Goal: Information Seeking & Learning: Find specific fact

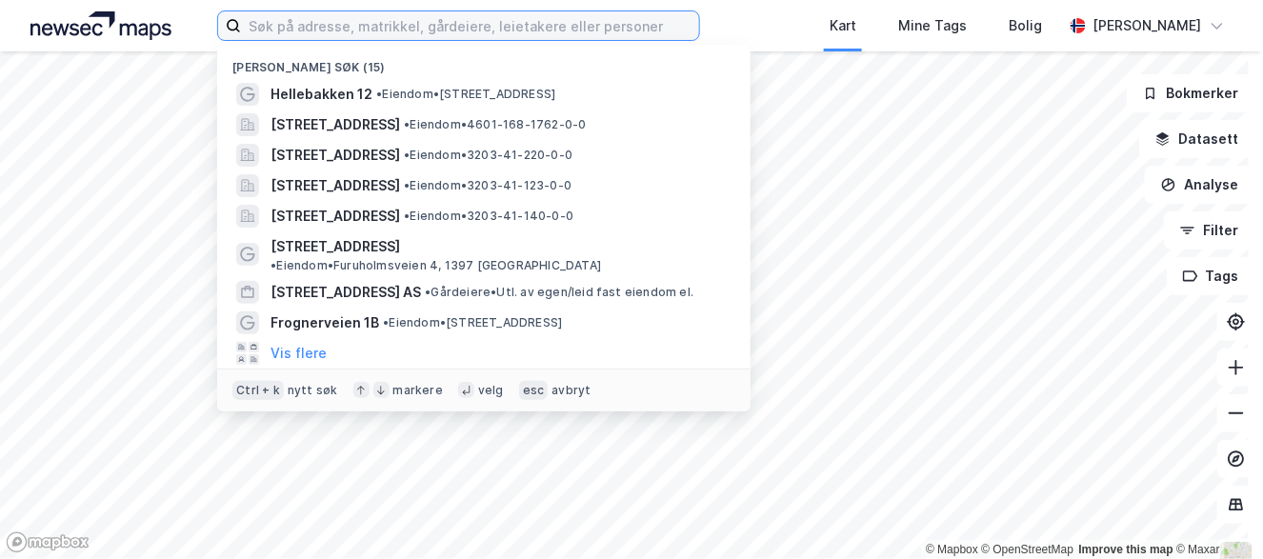
click at [412, 31] on input at bounding box center [469, 25] width 457 height 29
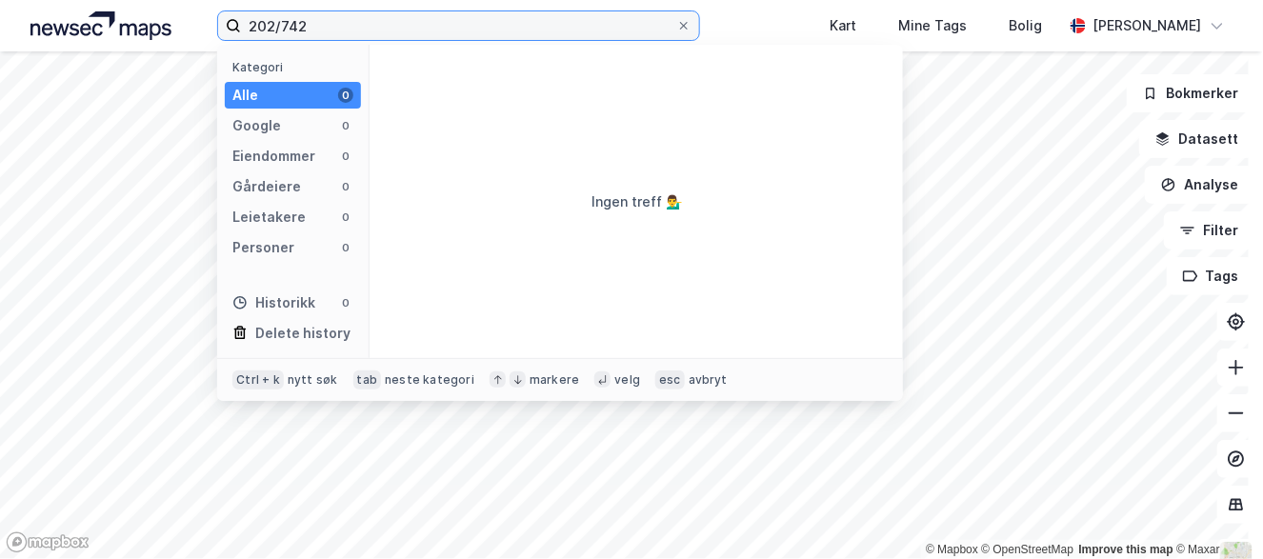
click at [278, 24] on input "202/742" at bounding box center [458, 25] width 434 height 29
click at [290, 24] on input "202/742" at bounding box center [458, 25] width 434 height 29
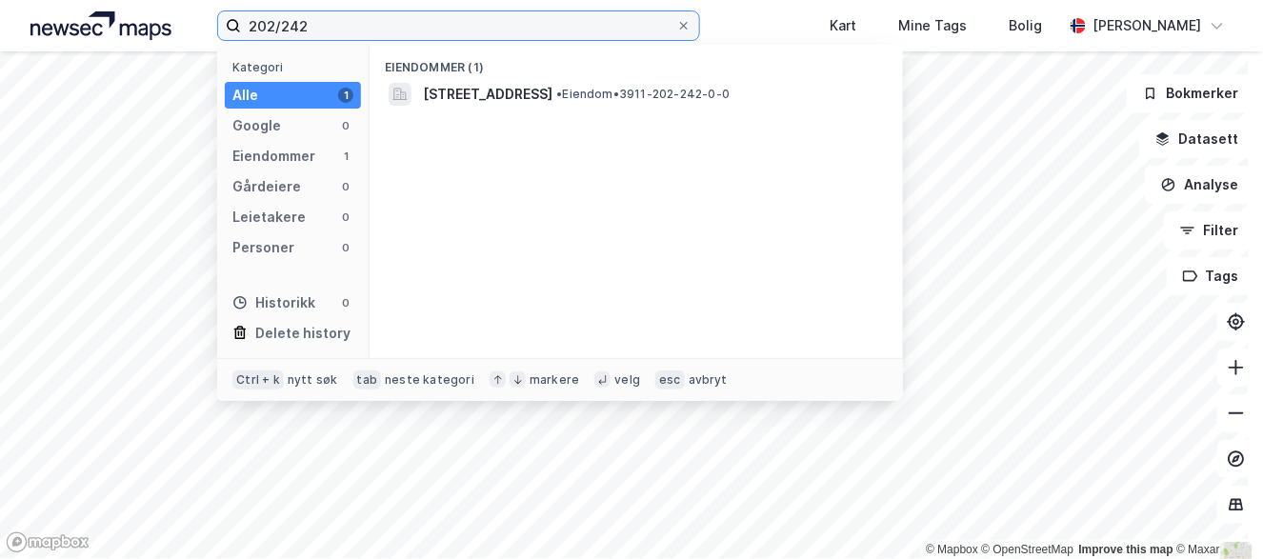
click at [250, 20] on input "202/242" at bounding box center [458, 25] width 434 height 29
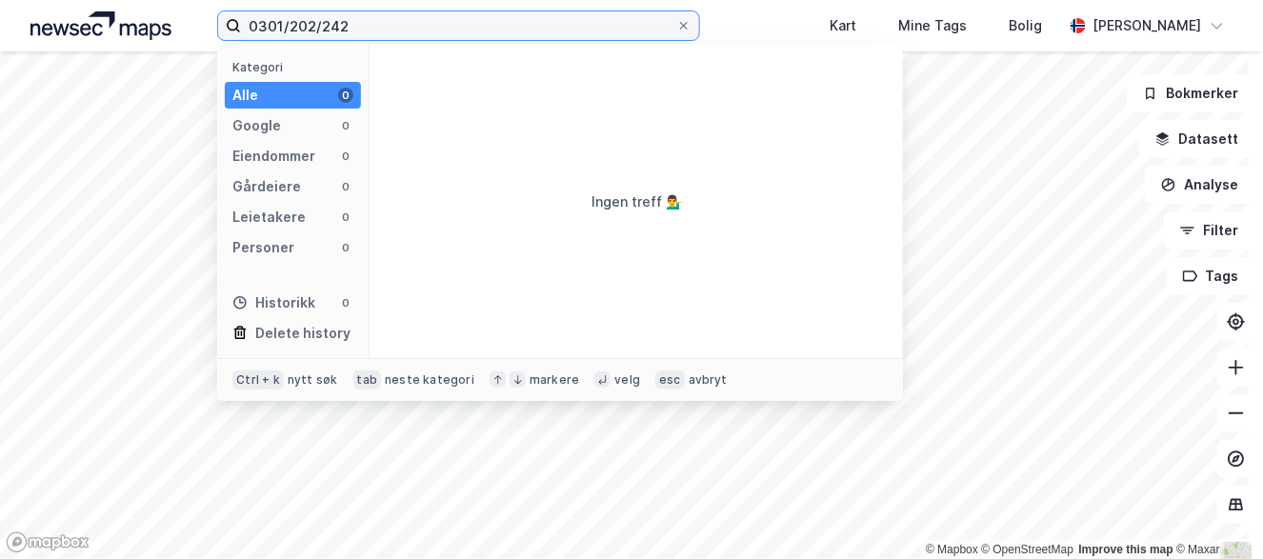
click at [309, 26] on input "0301/202/242" at bounding box center [458, 25] width 434 height 29
click at [313, 23] on input "0301/202/242" at bounding box center [458, 25] width 434 height 29
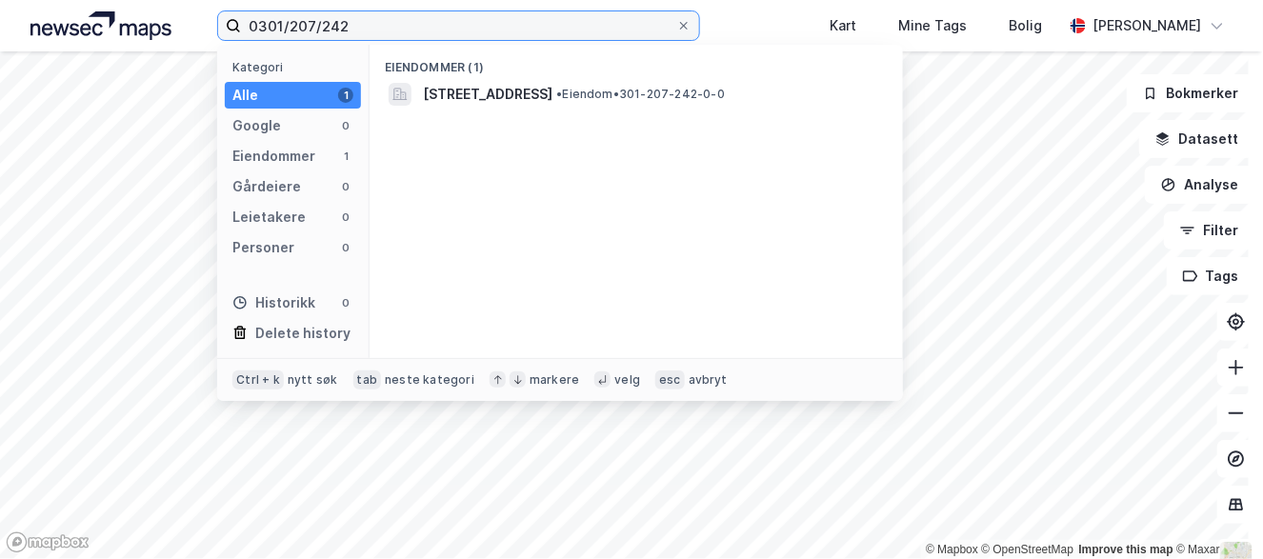
type input "0301/207/242"
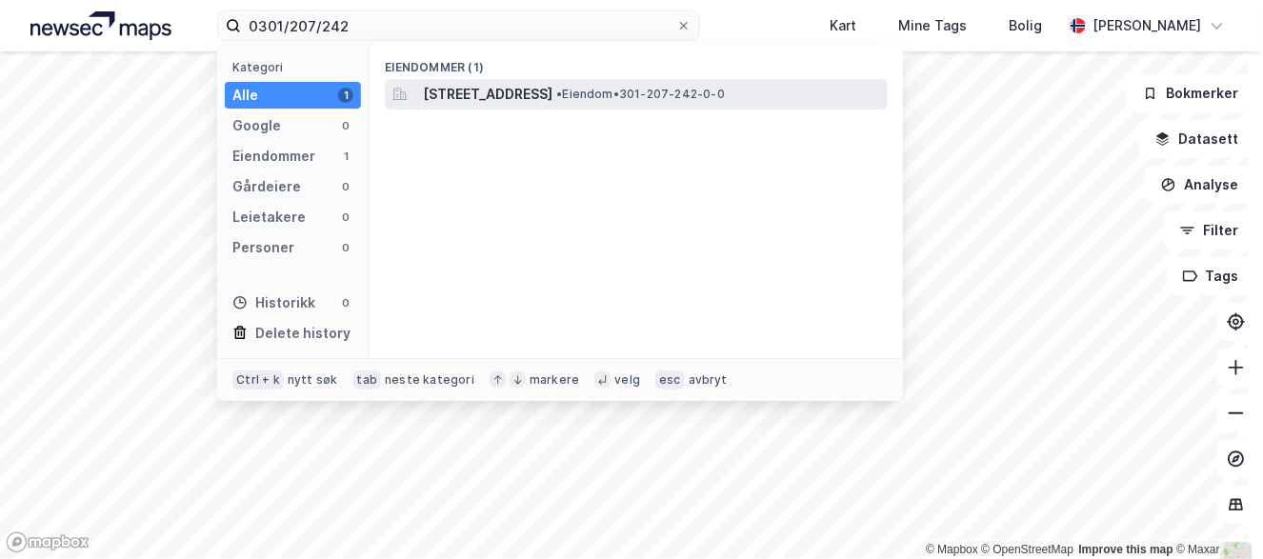
click at [462, 92] on span "[STREET_ADDRESS]" at bounding box center [488, 94] width 130 height 23
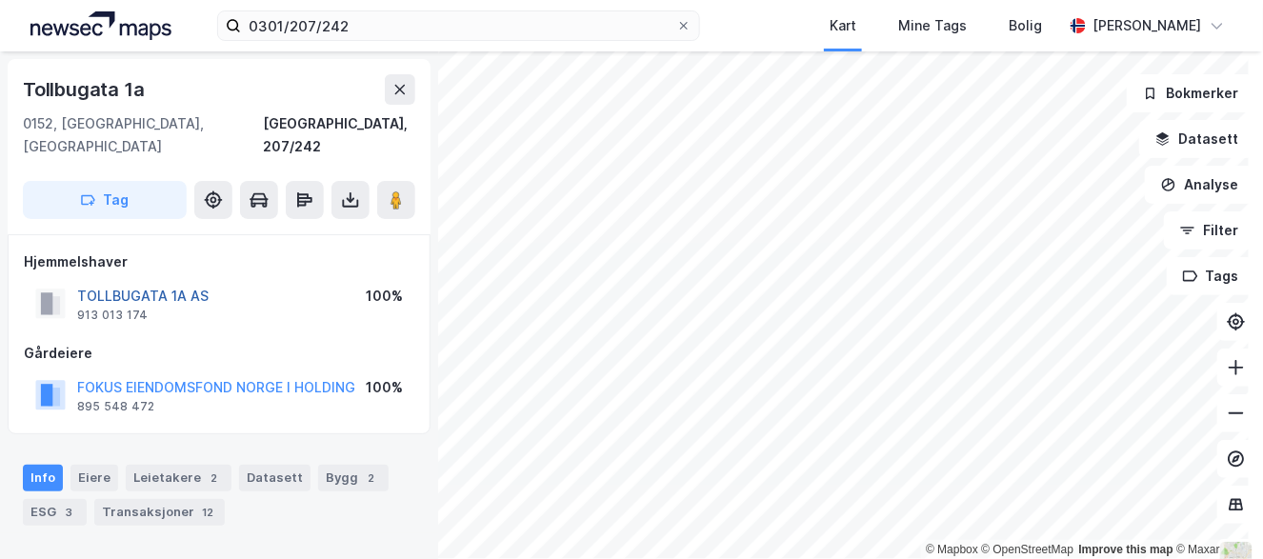
click at [0, 0] on button "TOLLBUGATA 1A AS" at bounding box center [0, 0] width 0 height 0
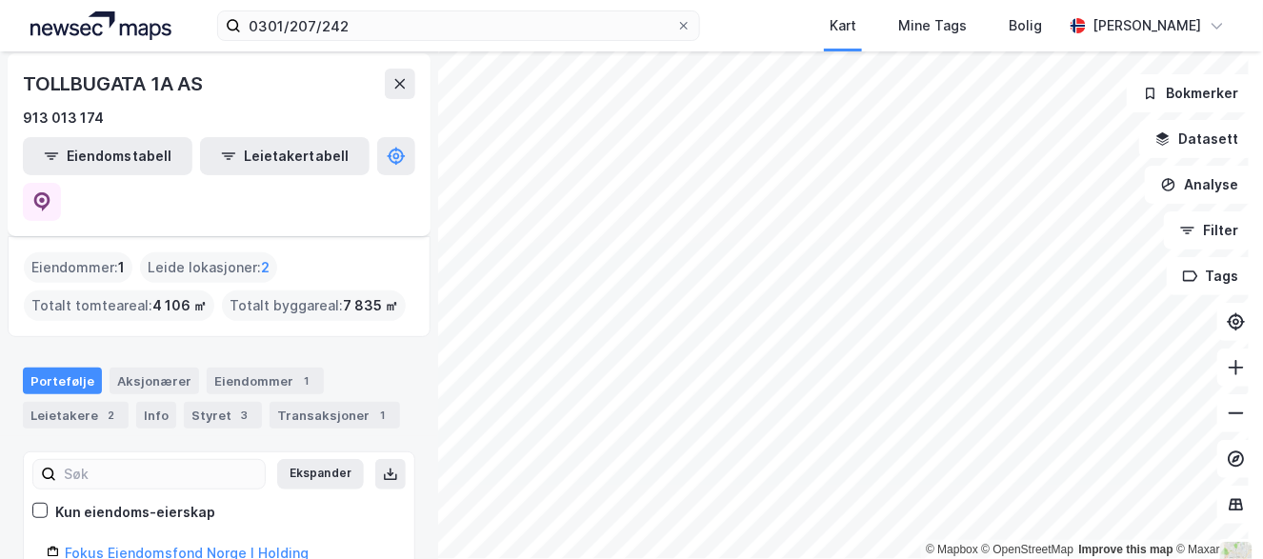
scroll to position [95, 0]
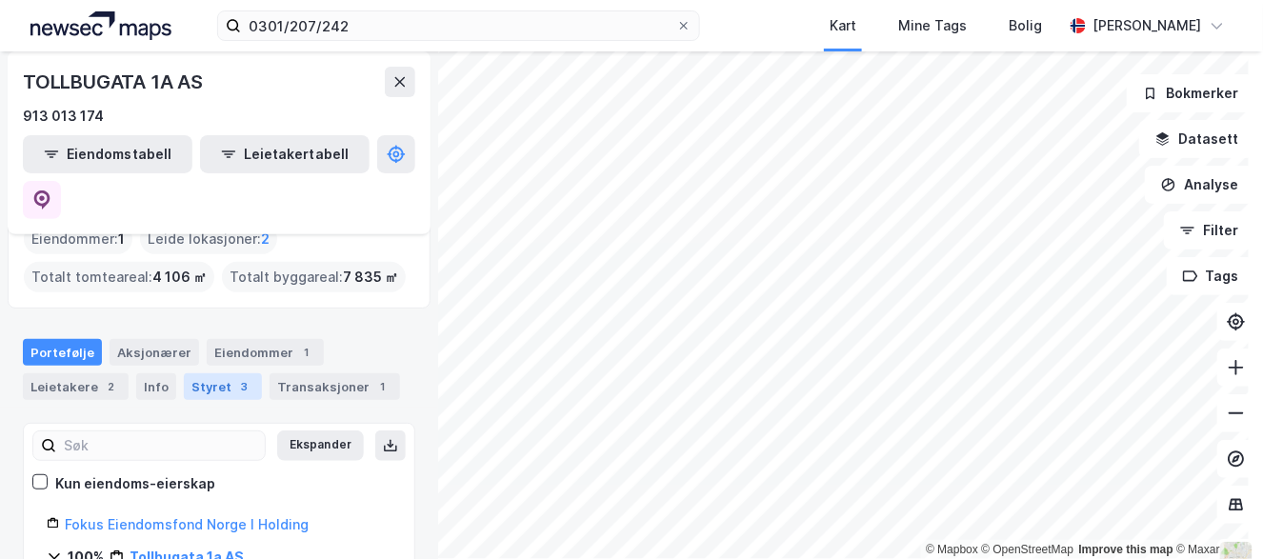
click at [216, 373] on div "Styret 3" at bounding box center [223, 386] width 78 height 27
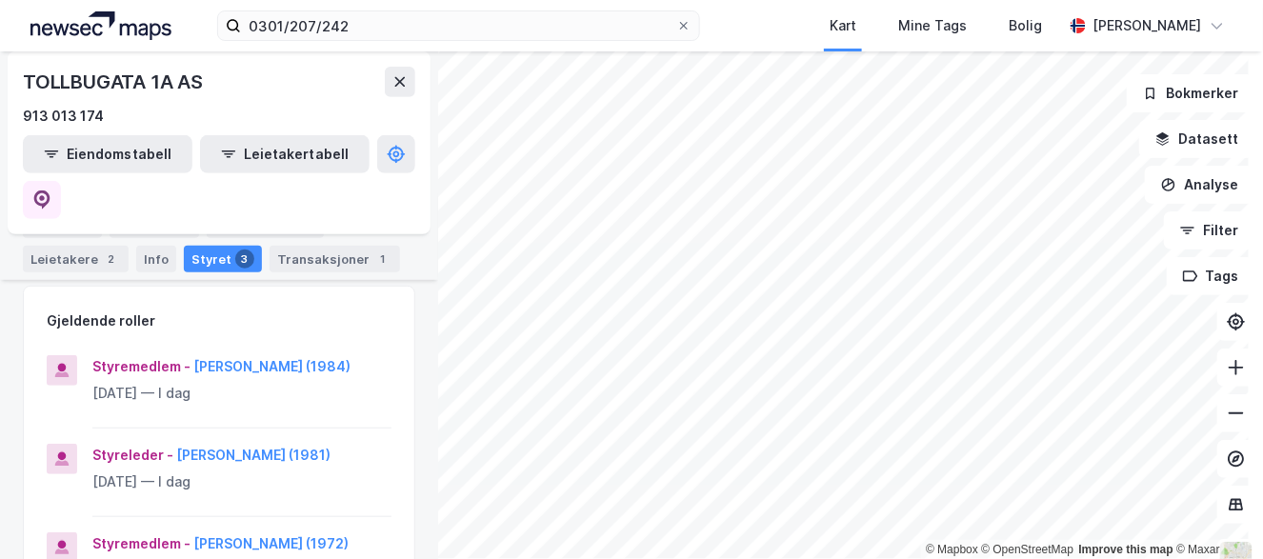
scroll to position [191, 0]
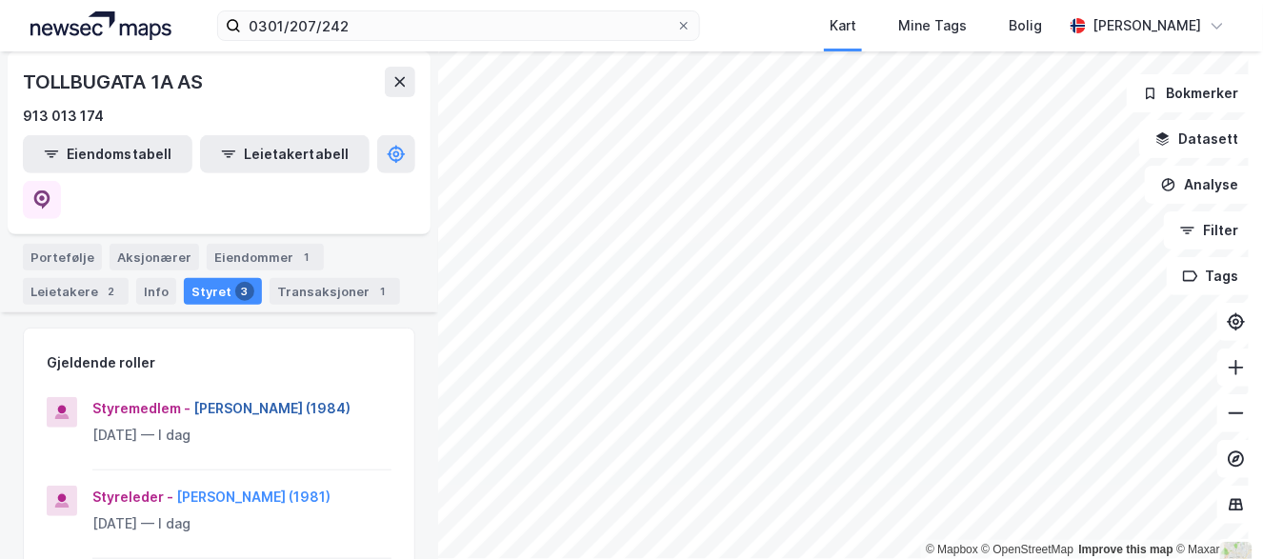
click at [0, 0] on button "[PERSON_NAME] (1984)" at bounding box center [0, 0] width 0 height 0
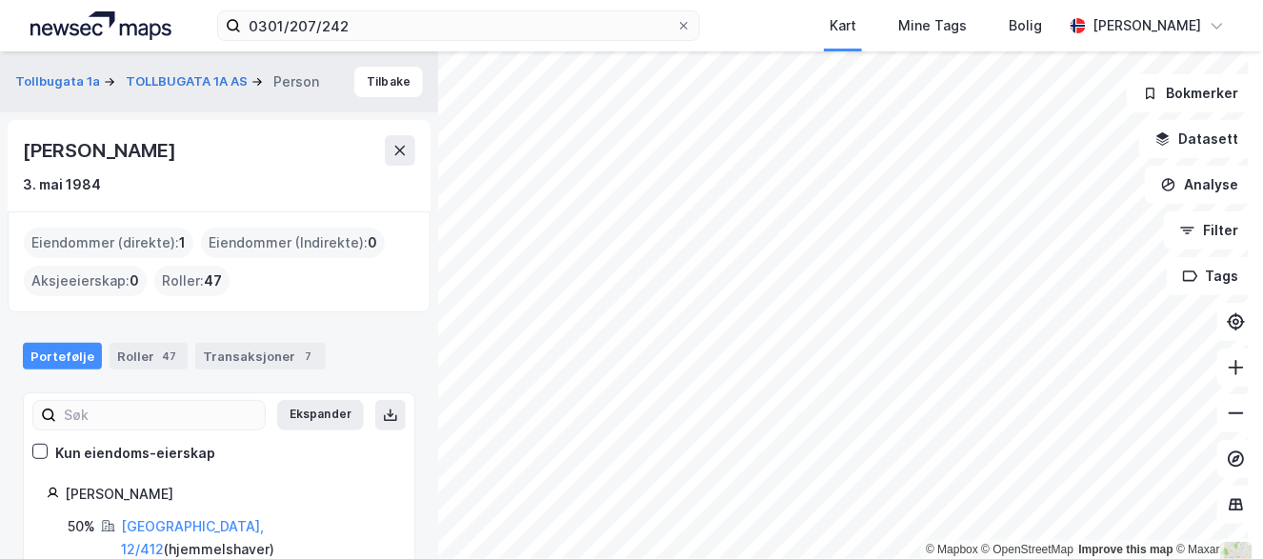
drag, startPoint x: 27, startPoint y: 150, endPoint x: 242, endPoint y: 164, distance: 215.8
click at [179, 164] on div "[PERSON_NAME]" at bounding box center [101, 150] width 156 height 30
copy div "[PERSON_NAME]"
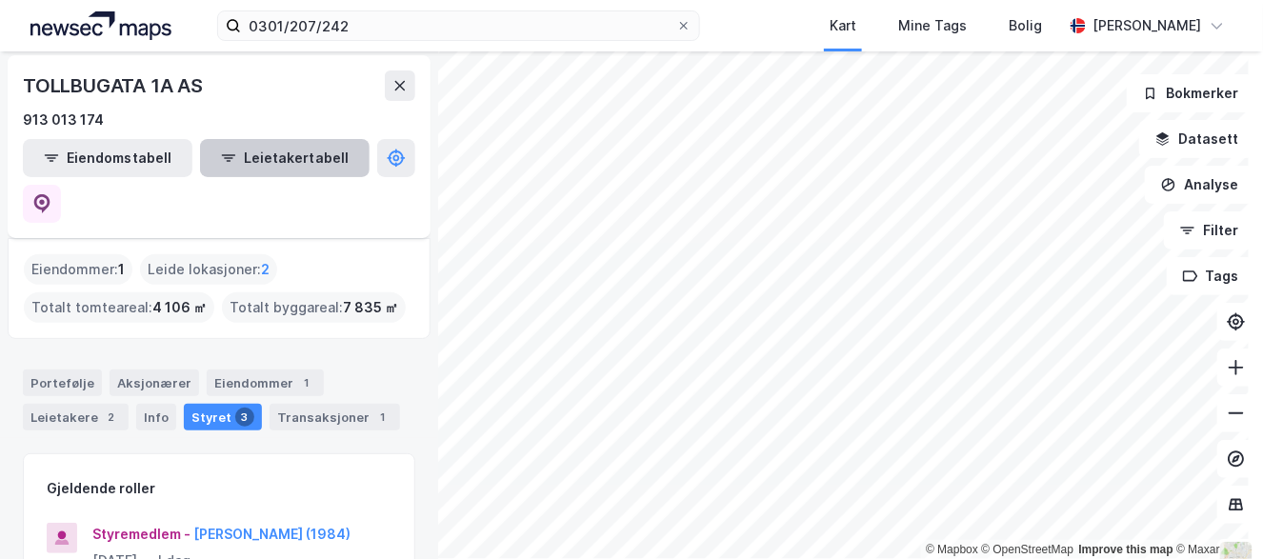
scroll to position [95, 0]
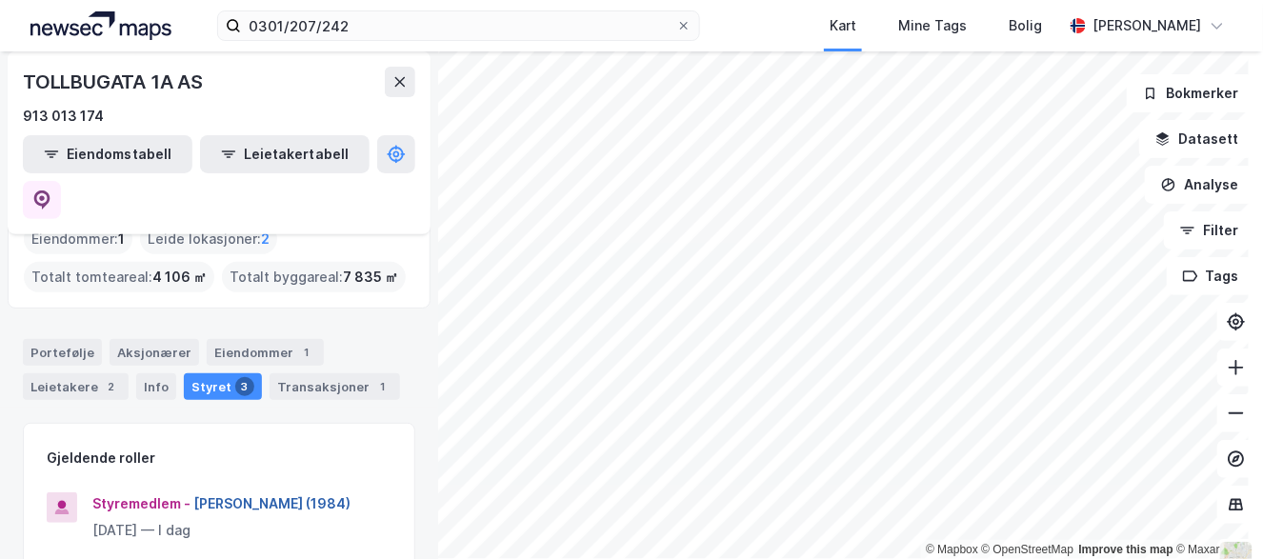
drag, startPoint x: 353, startPoint y: 456, endPoint x: 192, endPoint y: 461, distance: 161.1
click at [192, 492] on div "Styremedlem - [PERSON_NAME] (1984)" at bounding box center [241, 503] width 299 height 23
copy button "[PERSON_NAME]"
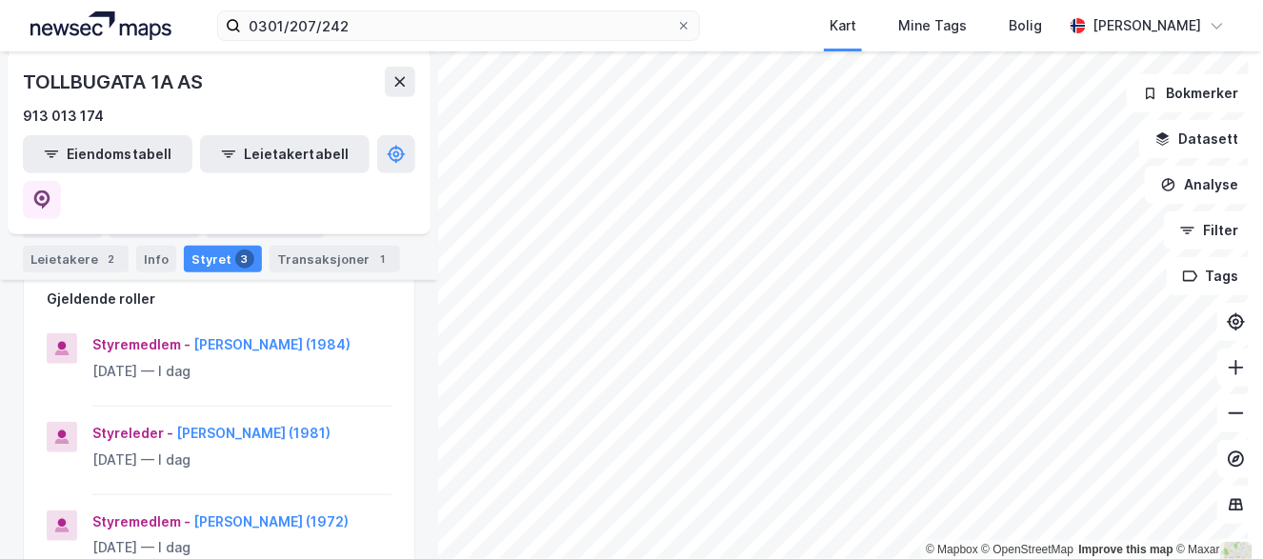
scroll to position [285, 0]
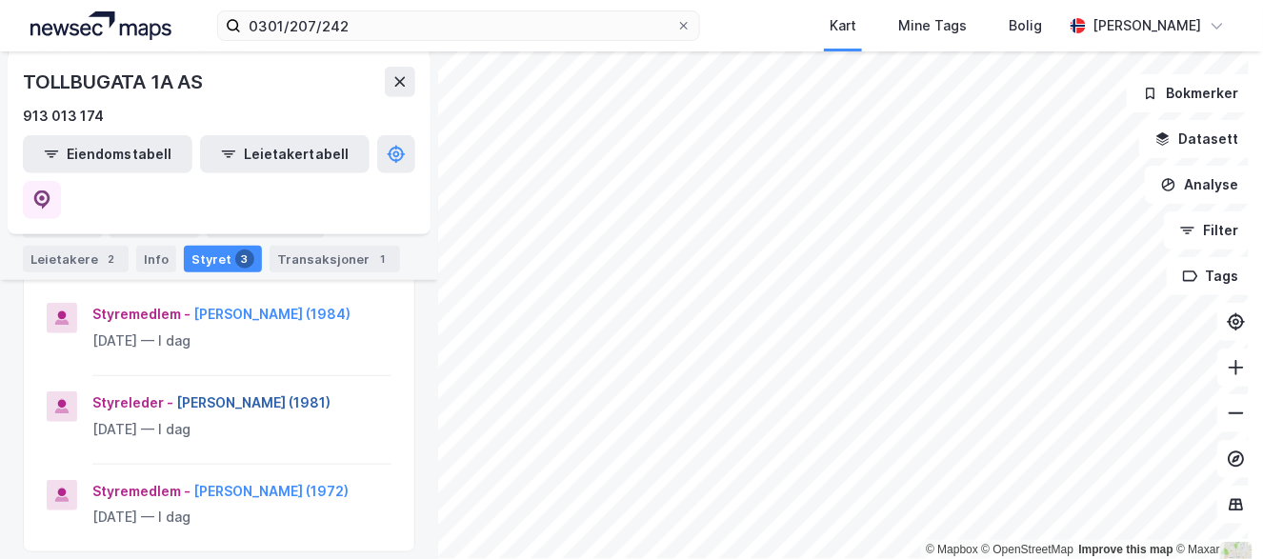
click at [0, 0] on button "[PERSON_NAME] (1981)" at bounding box center [0, 0] width 0 height 0
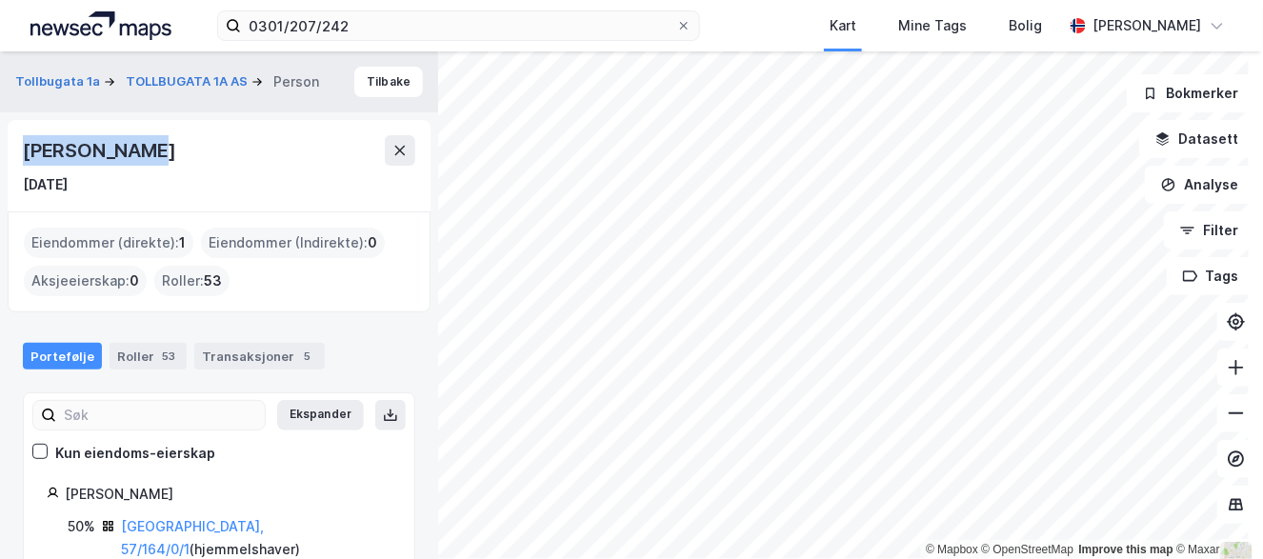
drag, startPoint x: 134, startPoint y: 148, endPoint x: 6, endPoint y: 145, distance: 128.6
click at [6, 145] on div "Tollbugata 1a TOLLBUGATA 1A AS Person Tilbake [PERSON_NAME] [DATE] Eiendommer (…" at bounding box center [219, 305] width 438 height 508
copy div "[PERSON_NAME]"
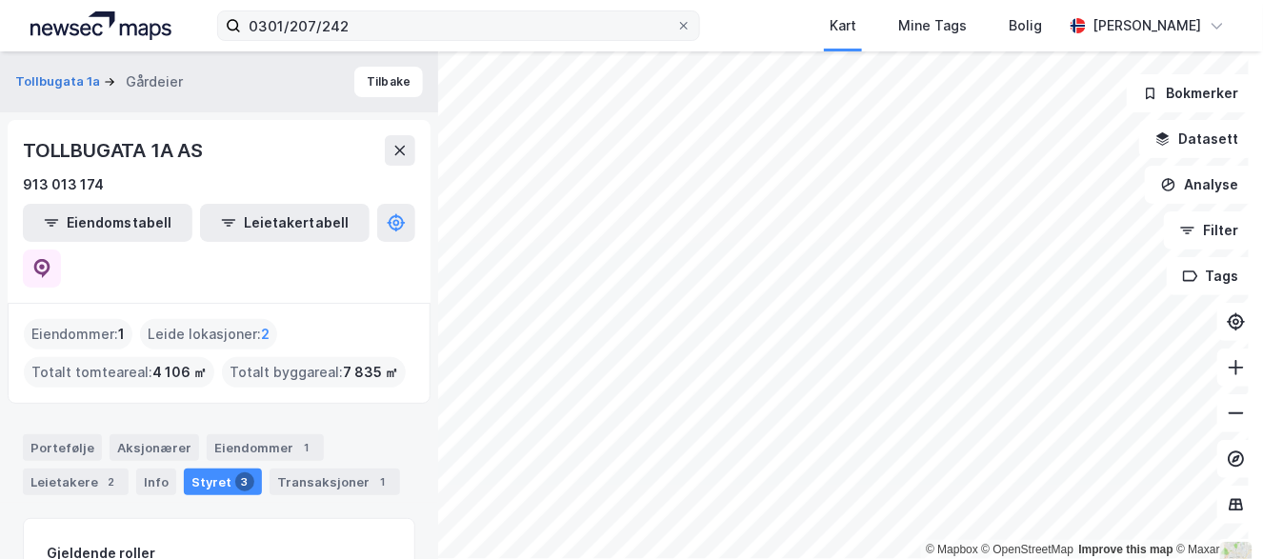
click at [230, 28] on icon at bounding box center [233, 24] width 11 height 11
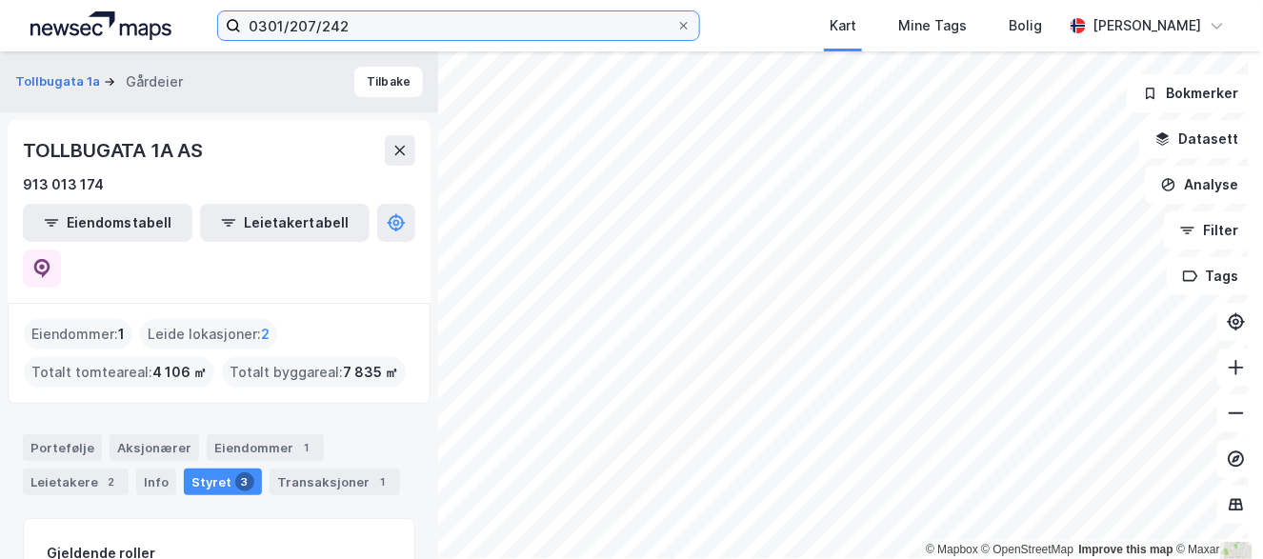
click at [241, 28] on input "0301/207/242" at bounding box center [458, 25] width 434 height 29
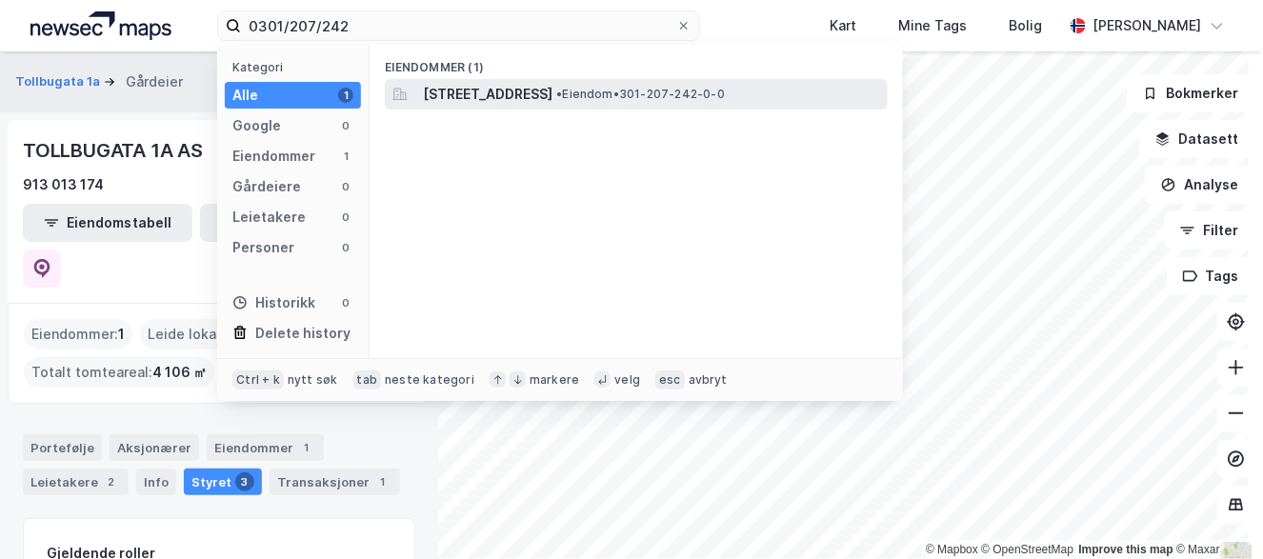
click at [493, 100] on span "[STREET_ADDRESS]" at bounding box center [488, 94] width 130 height 23
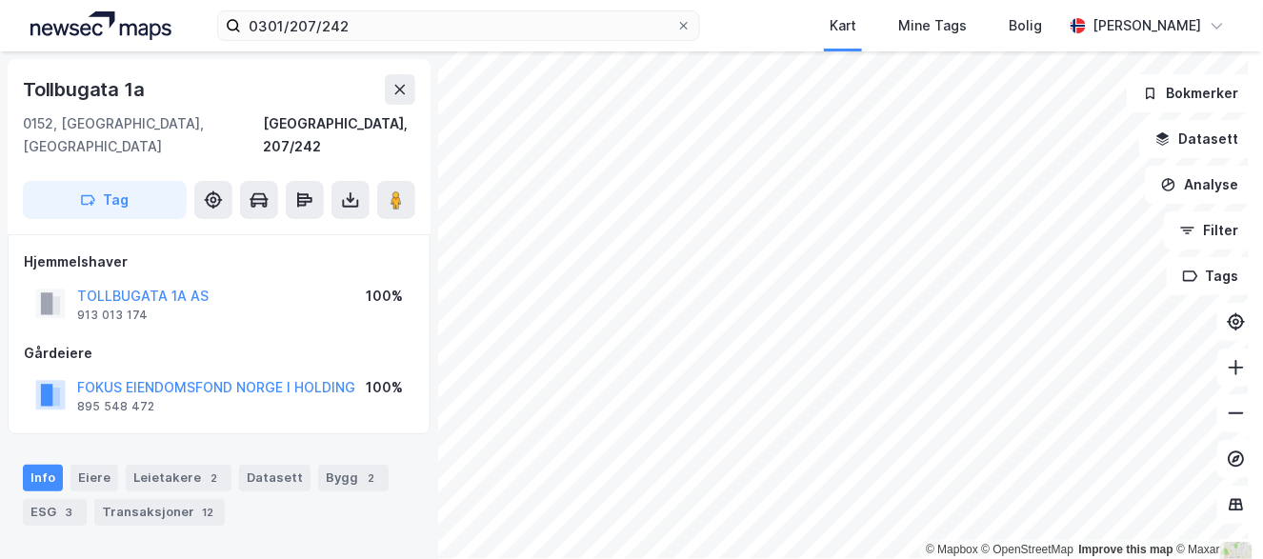
scroll to position [1, 0]
click at [0, 0] on button "FOKUS EIENDOMSFOND NORGE I HOLDING" at bounding box center [0, 0] width 0 height 0
